Goal: Information Seeking & Learning: Learn about a topic

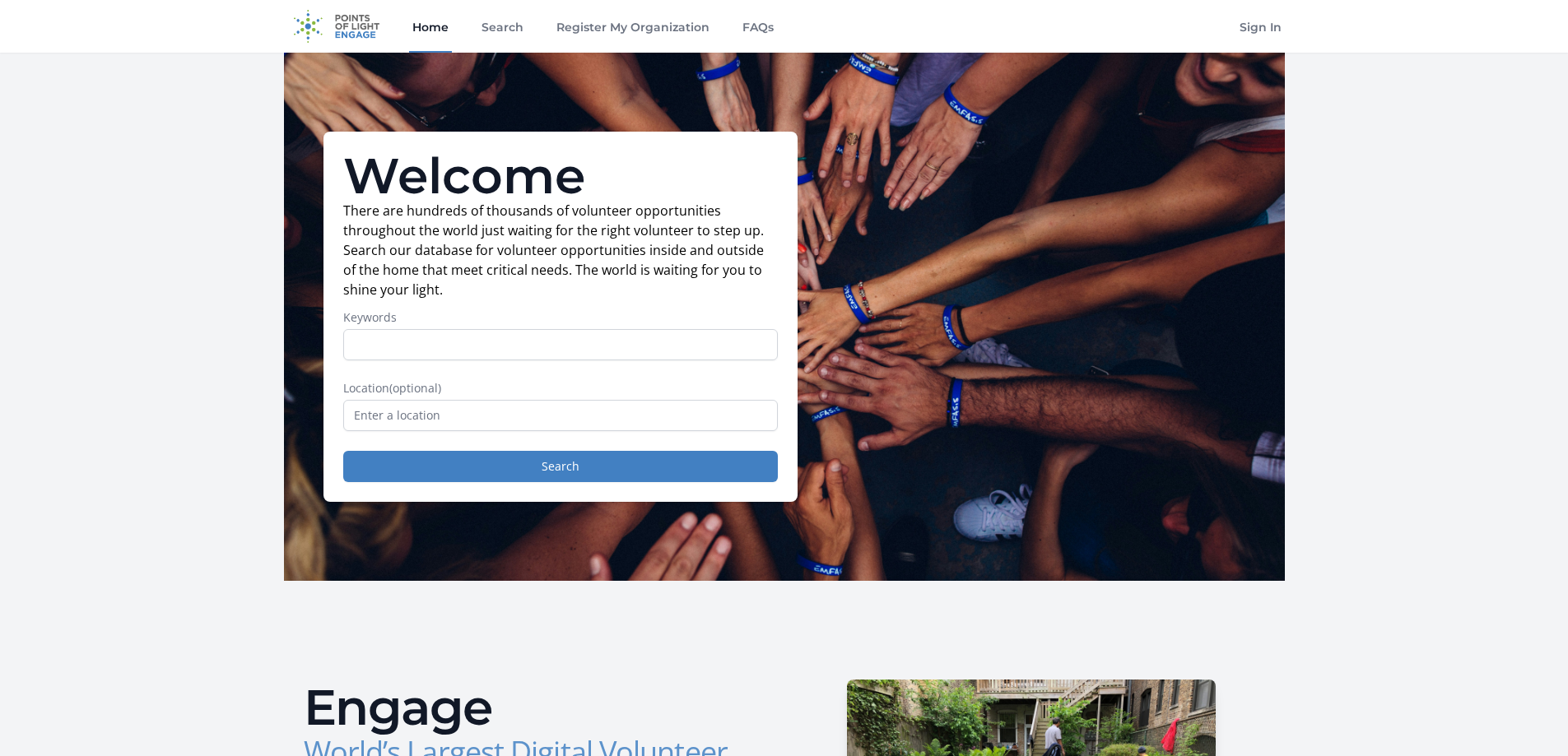
click at [438, 16] on link "Home" at bounding box center [429, 26] width 42 height 52
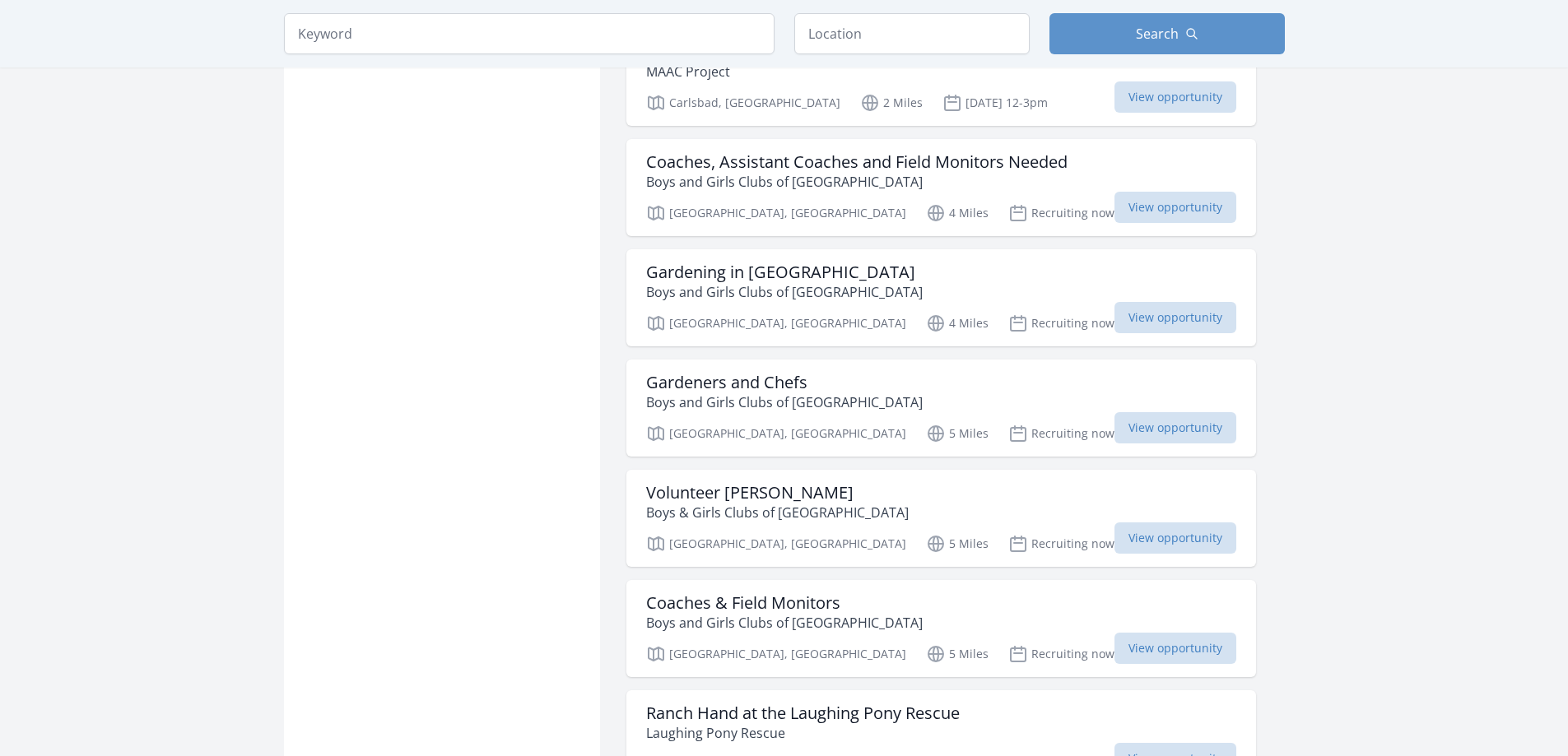
scroll to position [1892, 0]
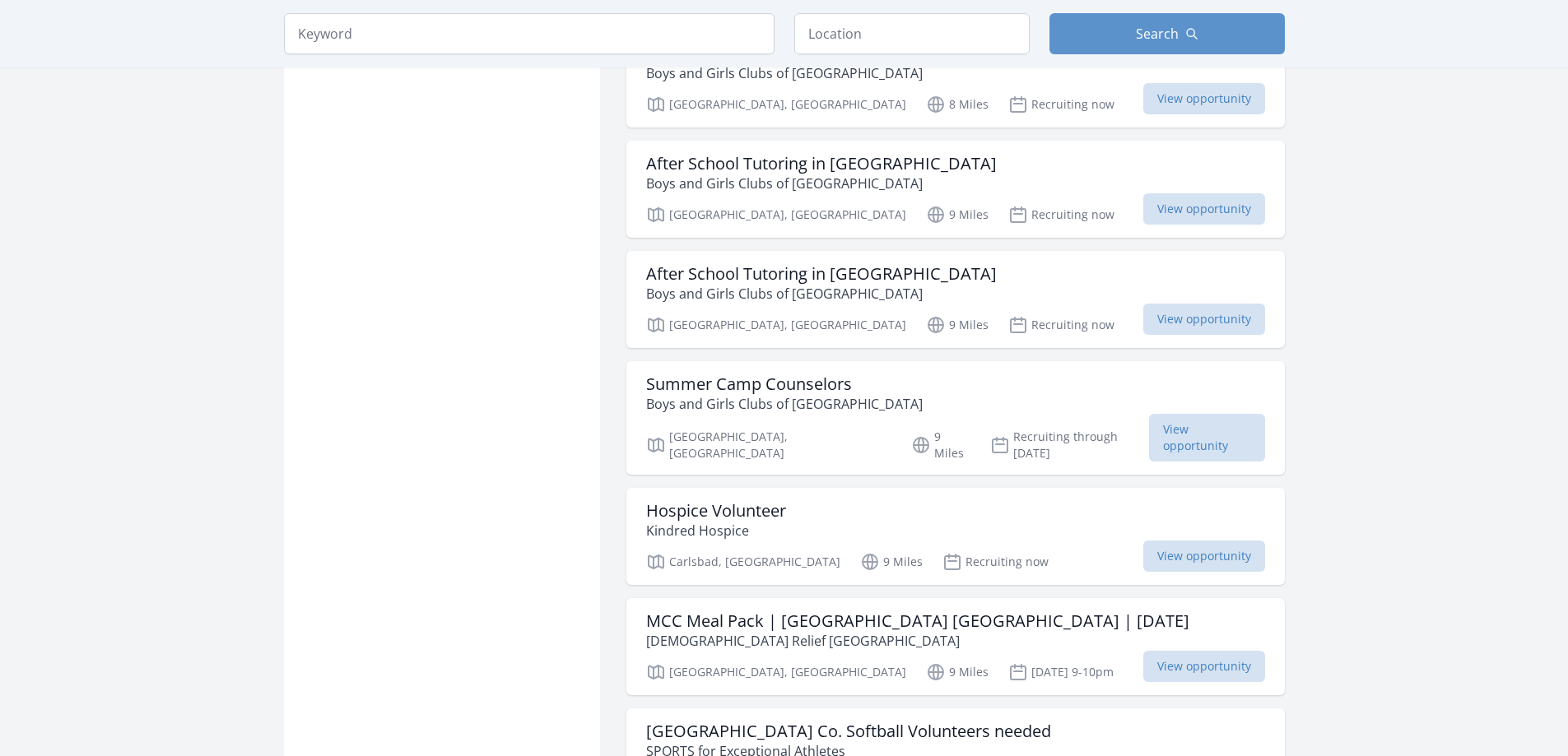
scroll to position [3784, 0]
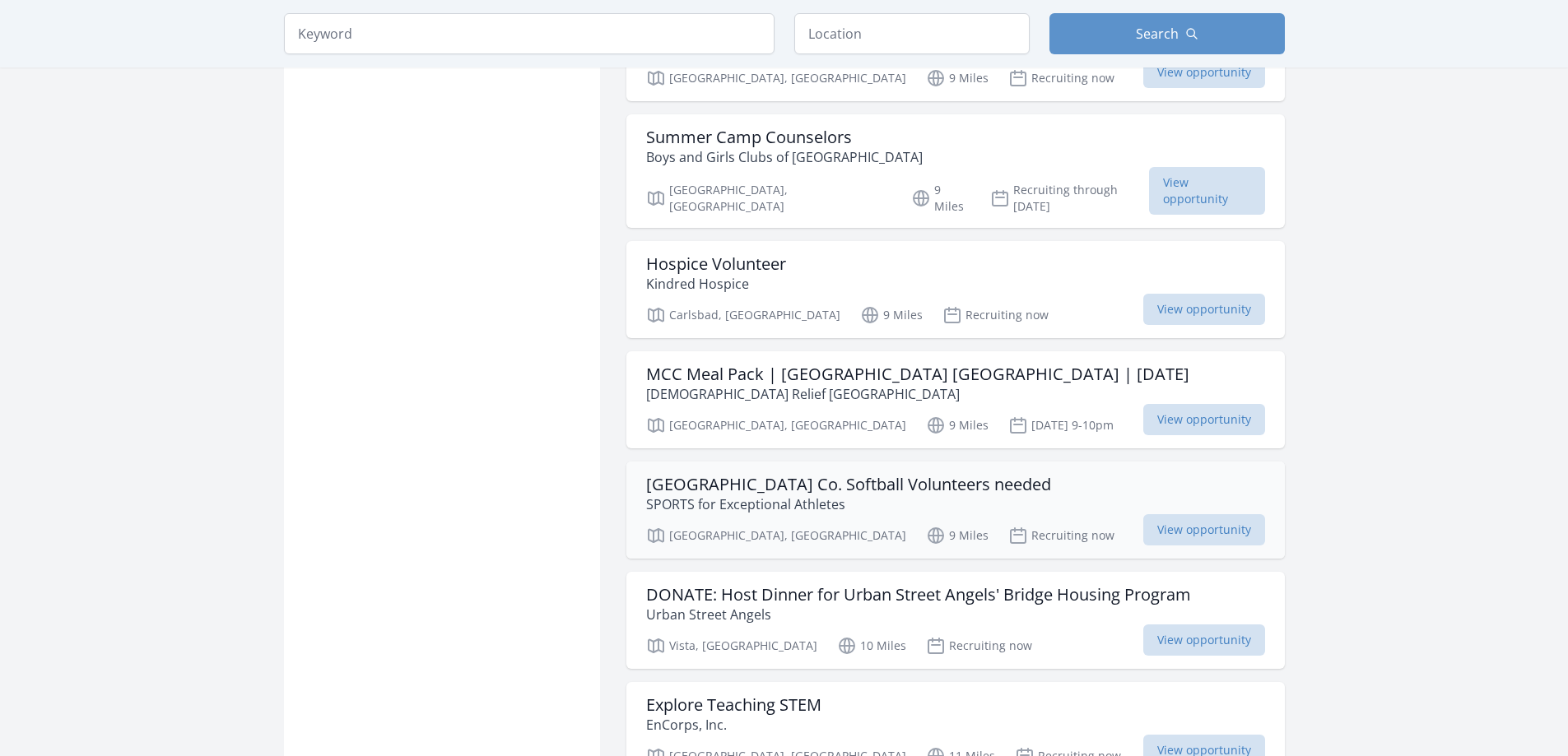
click at [790, 474] on h3 "North San Diego Co. Softball Volunteers needed" at bounding box center [848, 484] width 405 height 20
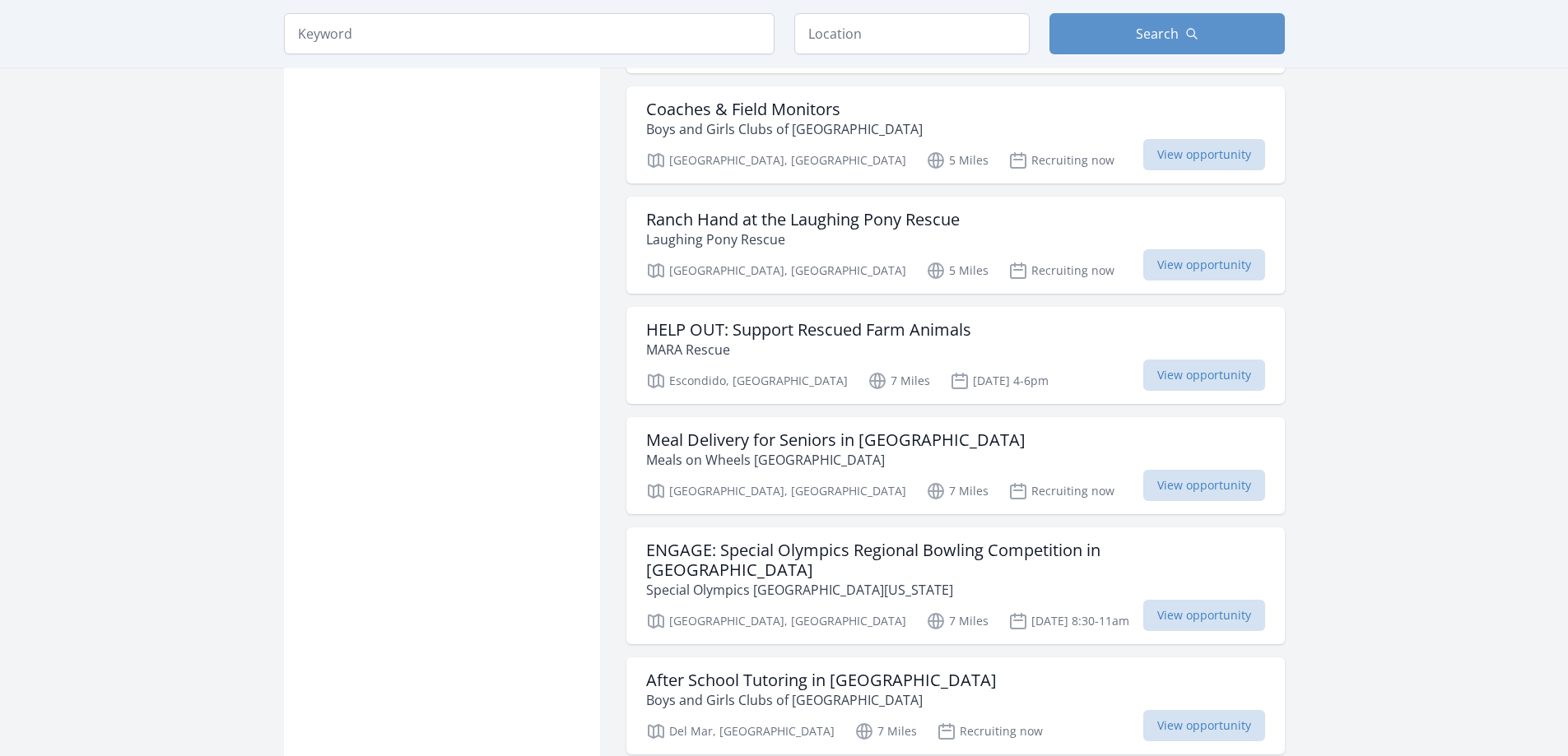
scroll to position [1728, 0]
